Goal: Task Accomplishment & Management: Use online tool/utility

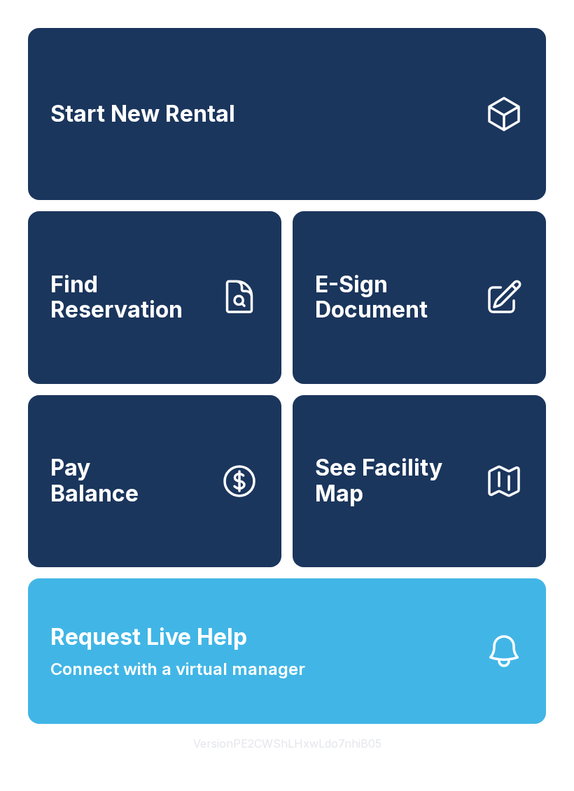
click at [418, 310] on span "E-Sign Document" at bounding box center [394, 297] width 158 height 51
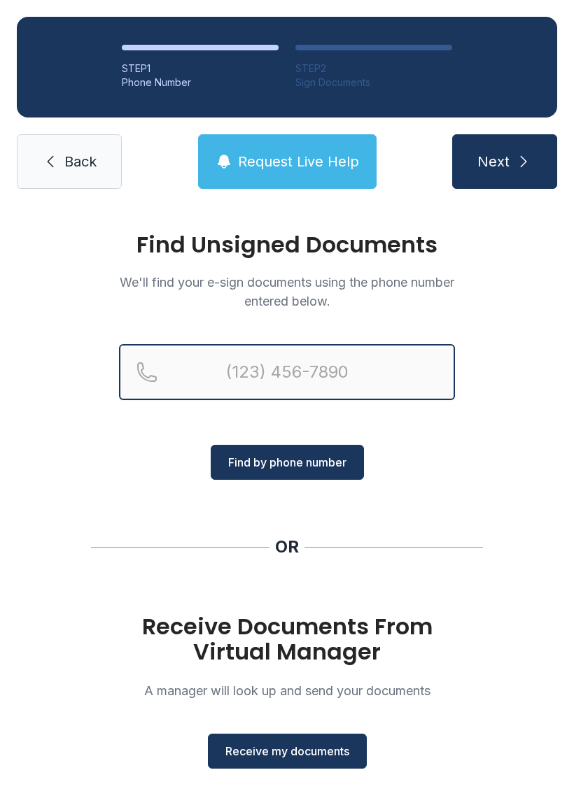
click at [218, 366] on input "Reservation phone number" at bounding box center [287, 372] width 336 height 56
type input "[PHONE_NUMBER]"
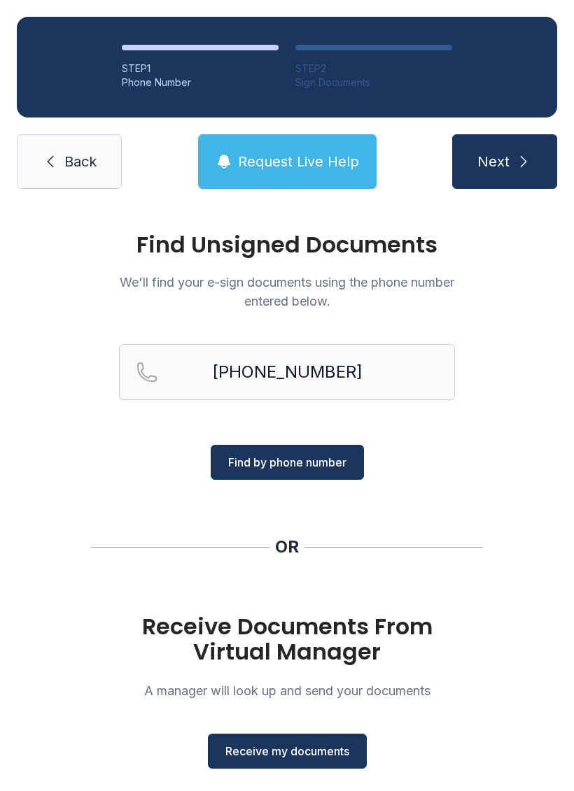
click at [305, 453] on button "Find by phone number" at bounding box center [287, 462] width 153 height 35
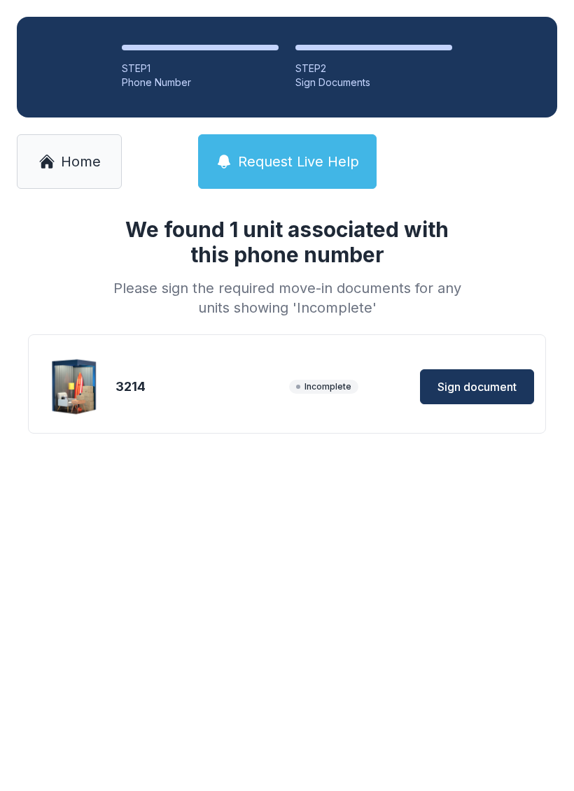
click at [481, 380] on span "Sign document" at bounding box center [476, 387] width 79 height 17
click at [305, 381] on span "Incomplete" at bounding box center [323, 387] width 69 height 14
click at [487, 395] on button "Sign document" at bounding box center [477, 386] width 114 height 35
